Goal: Information Seeking & Learning: Learn about a topic

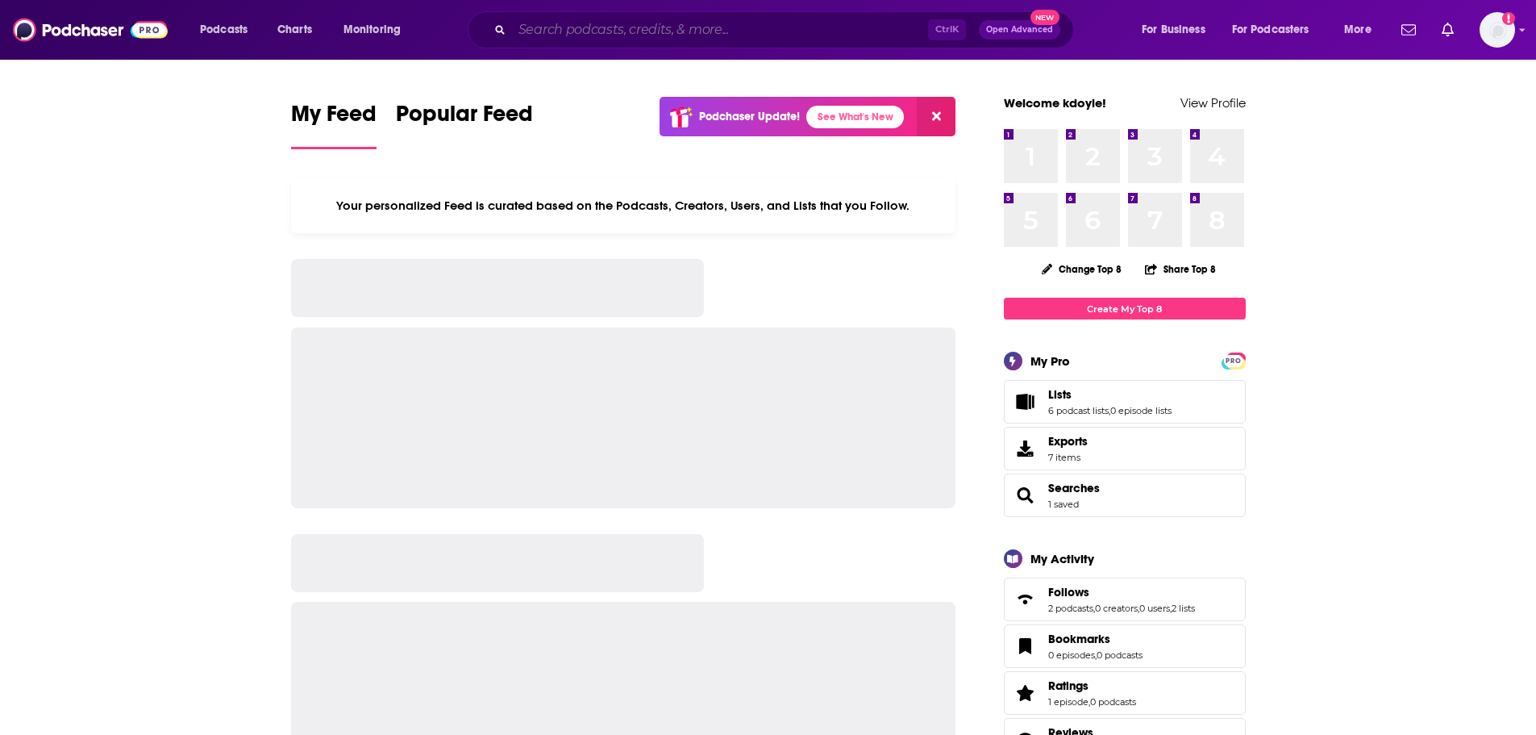
click at [622, 28] on input "Search podcasts, credits, & more..." at bounding box center [720, 30] width 416 height 26
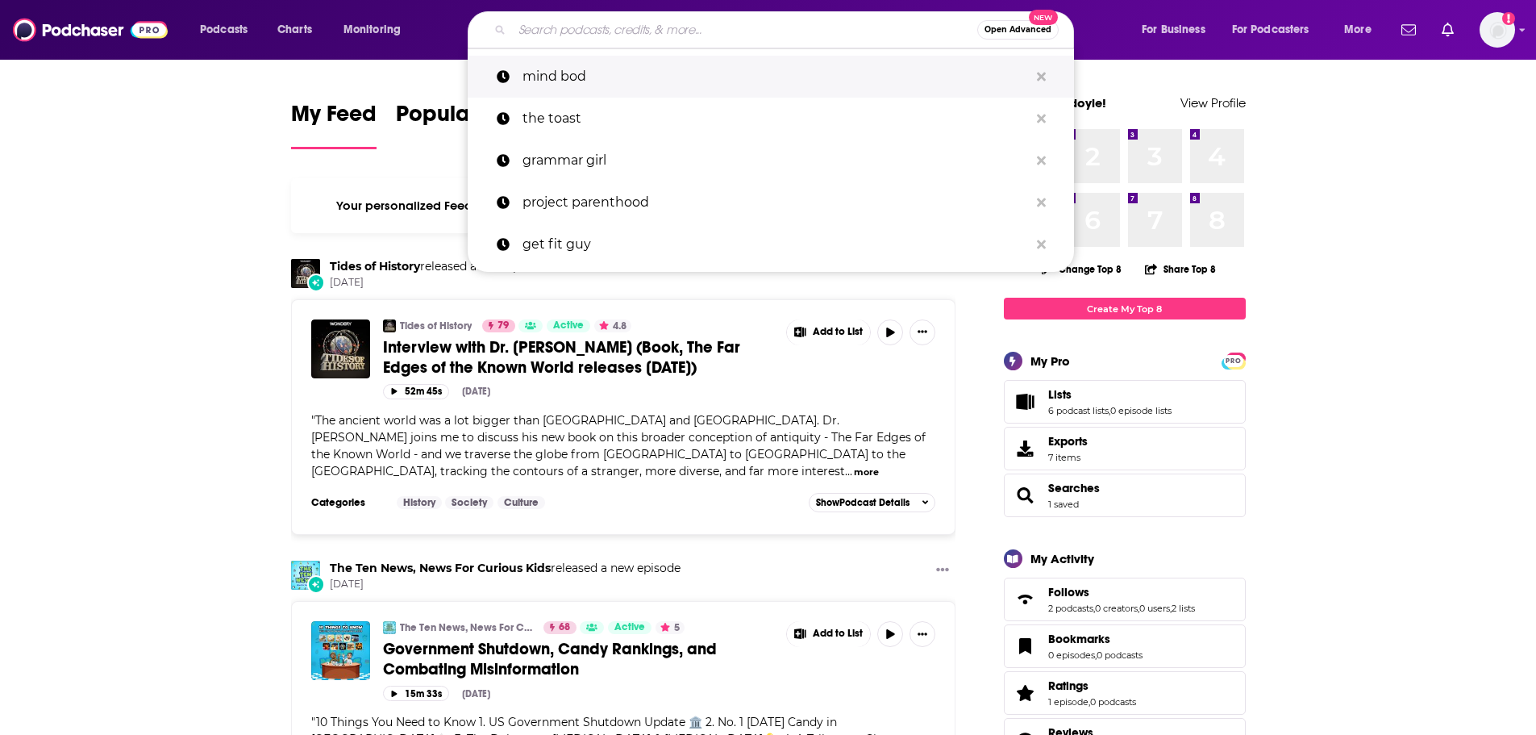
click at [551, 77] on p "mind bod" at bounding box center [775, 77] width 506 height 42
type input "mind bod"
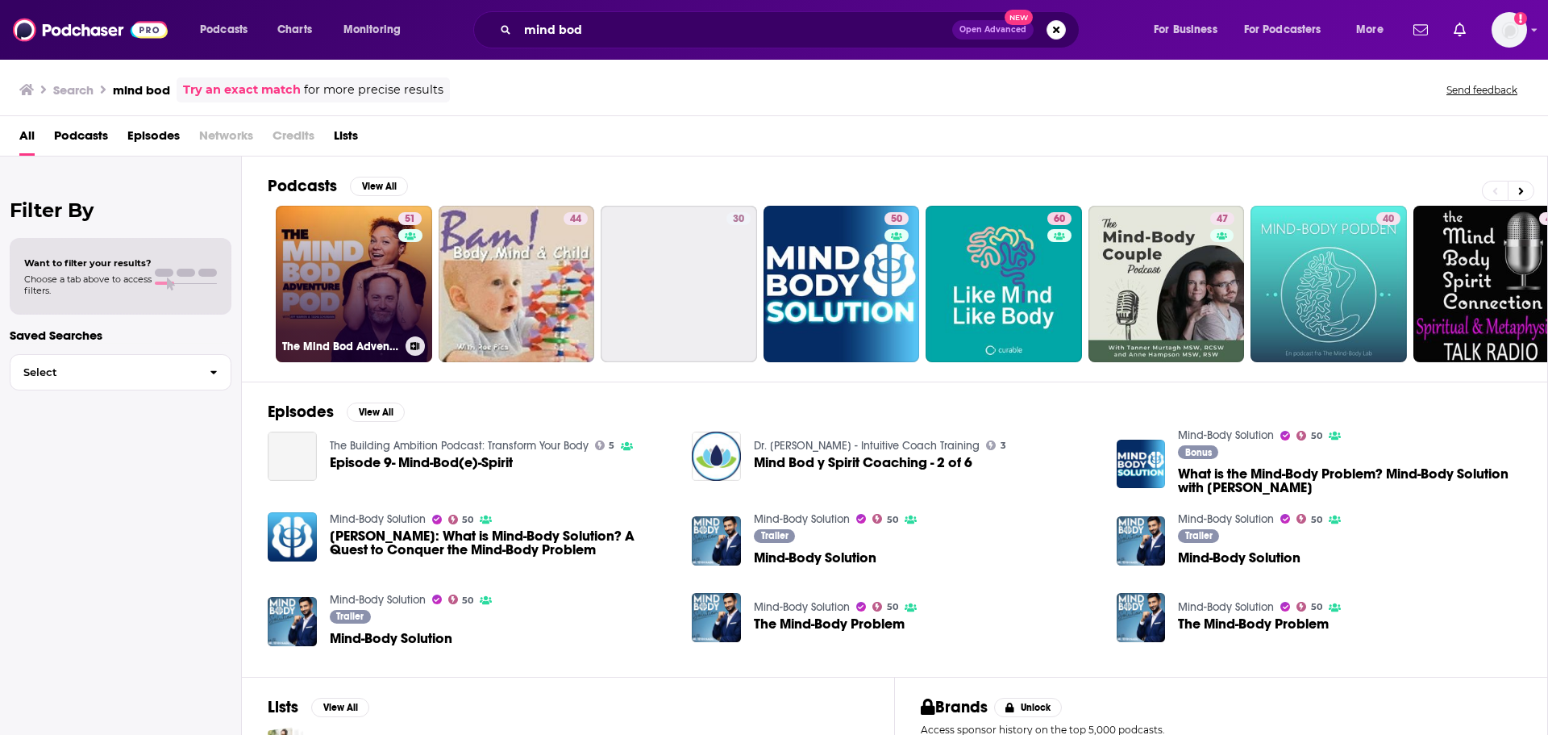
click at [323, 270] on link "51 The Mind Bod Adventure Pod" at bounding box center [354, 284] width 156 height 156
